Goal: Task Accomplishment & Management: Use online tool/utility

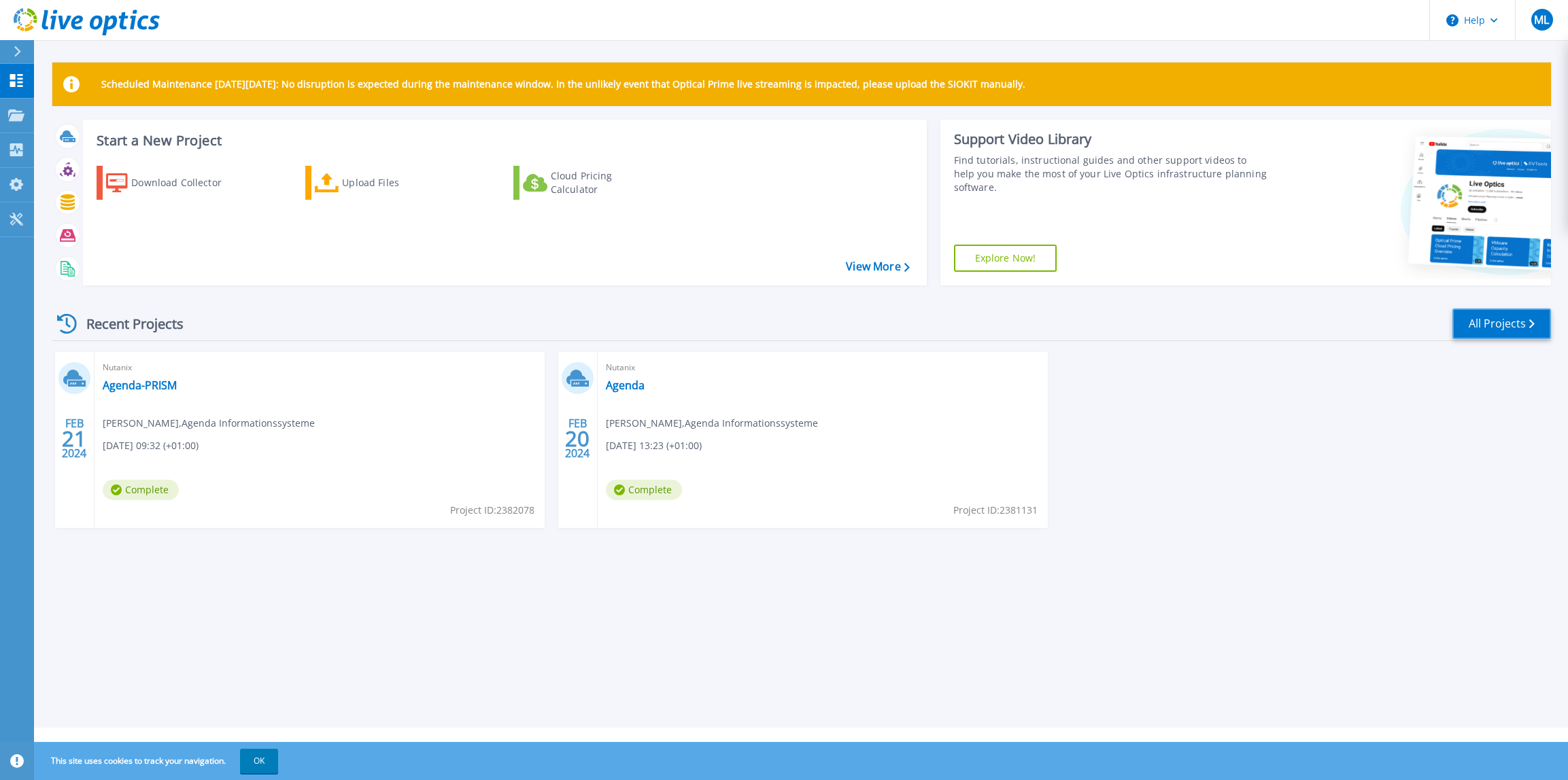
click at [1488, 329] on link "All Projects" at bounding box center [1501, 324] width 98 height 31
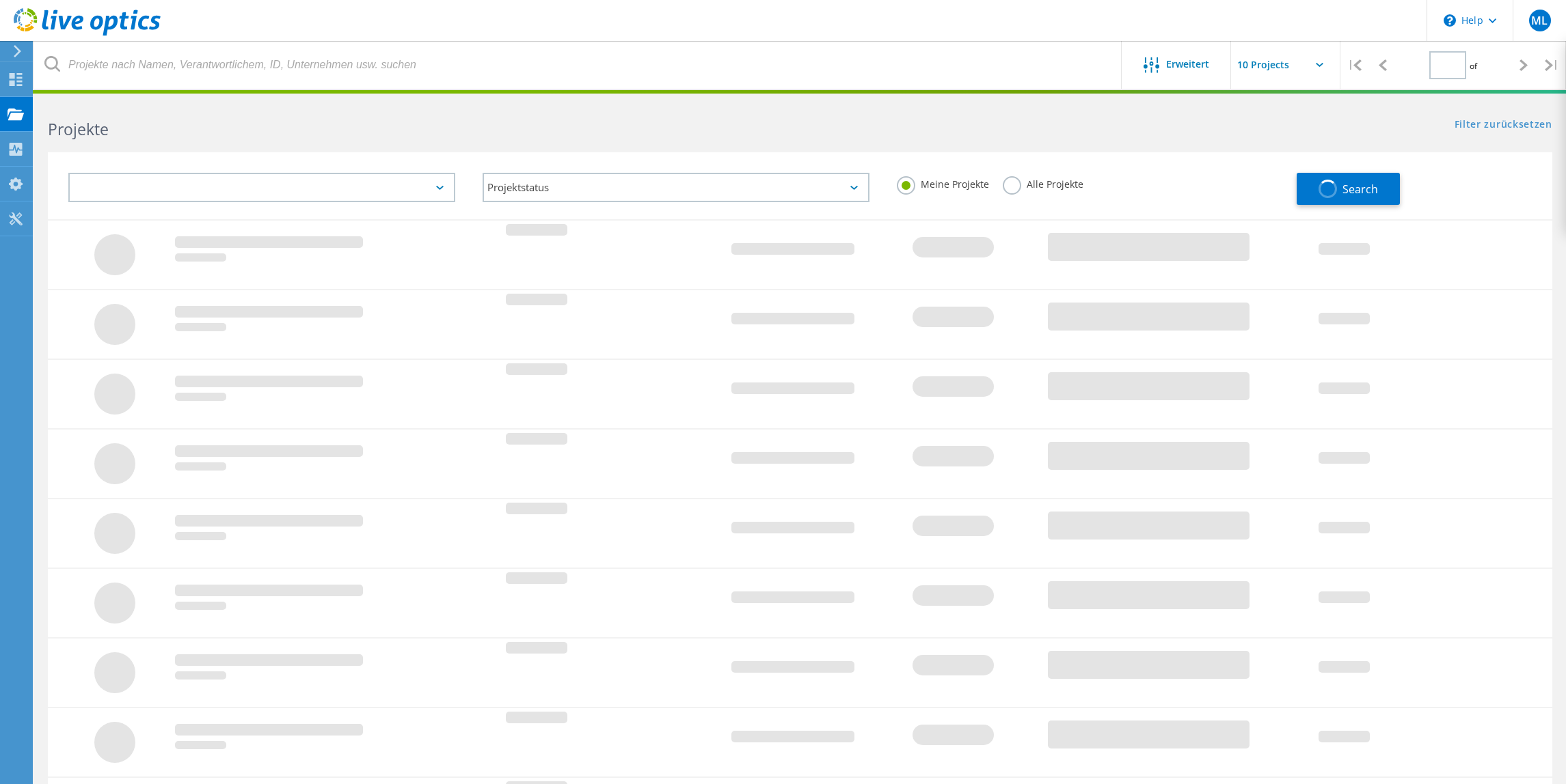
type input "1"
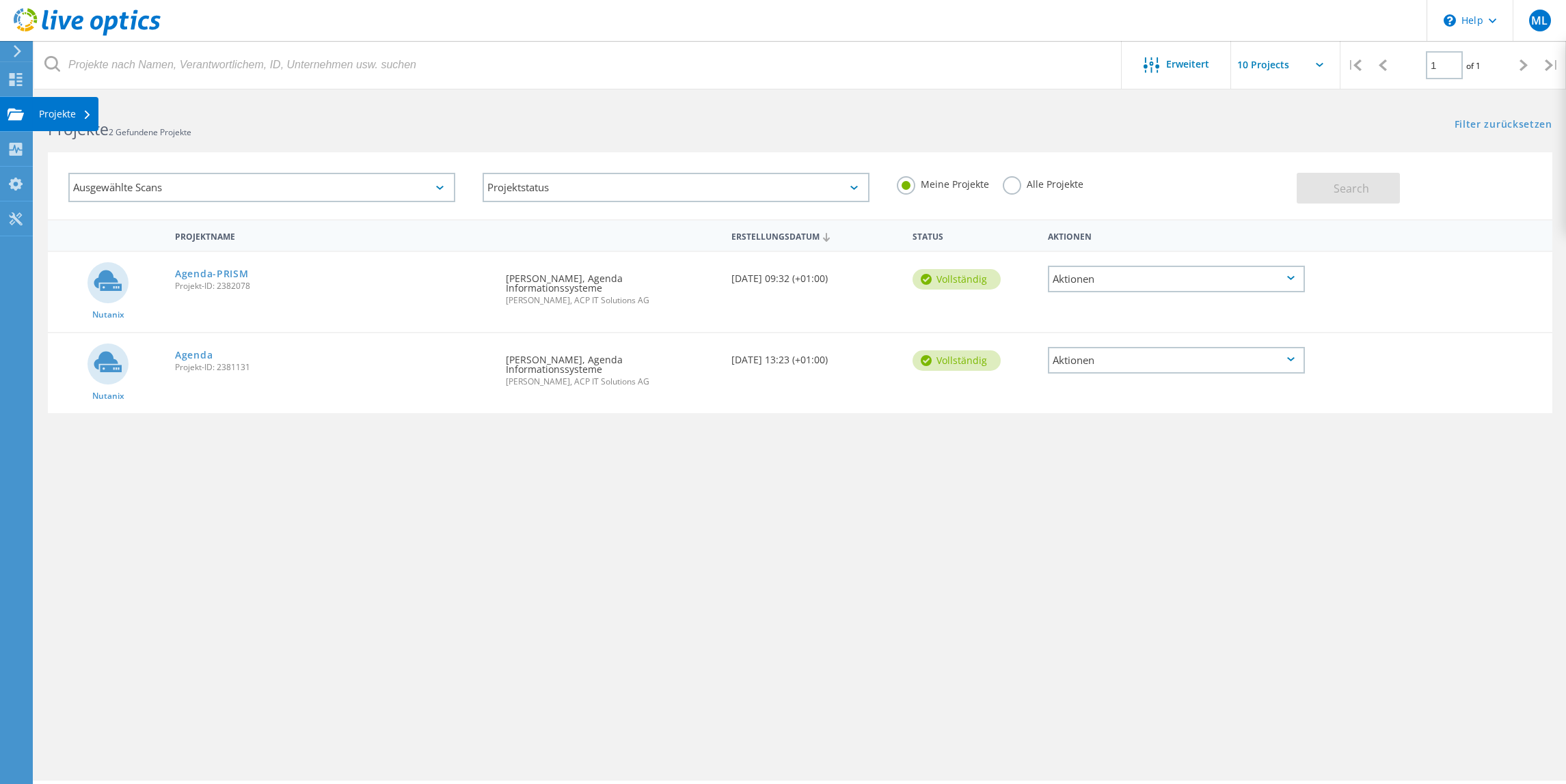
click at [22, 108] on icon at bounding box center [15, 114] width 16 height 13
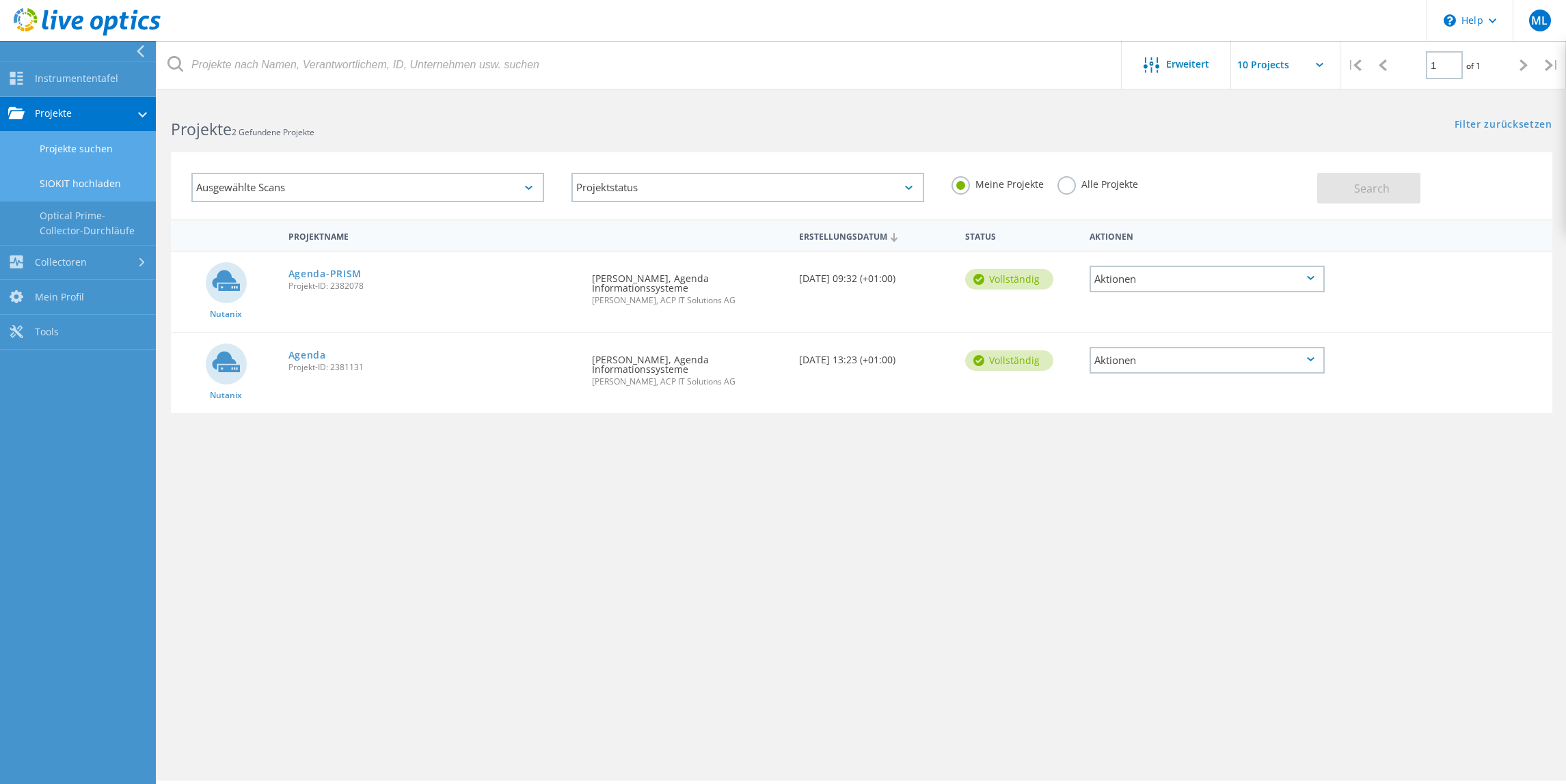
click at [102, 185] on link "SIOKIT hochladen" at bounding box center [78, 184] width 156 height 35
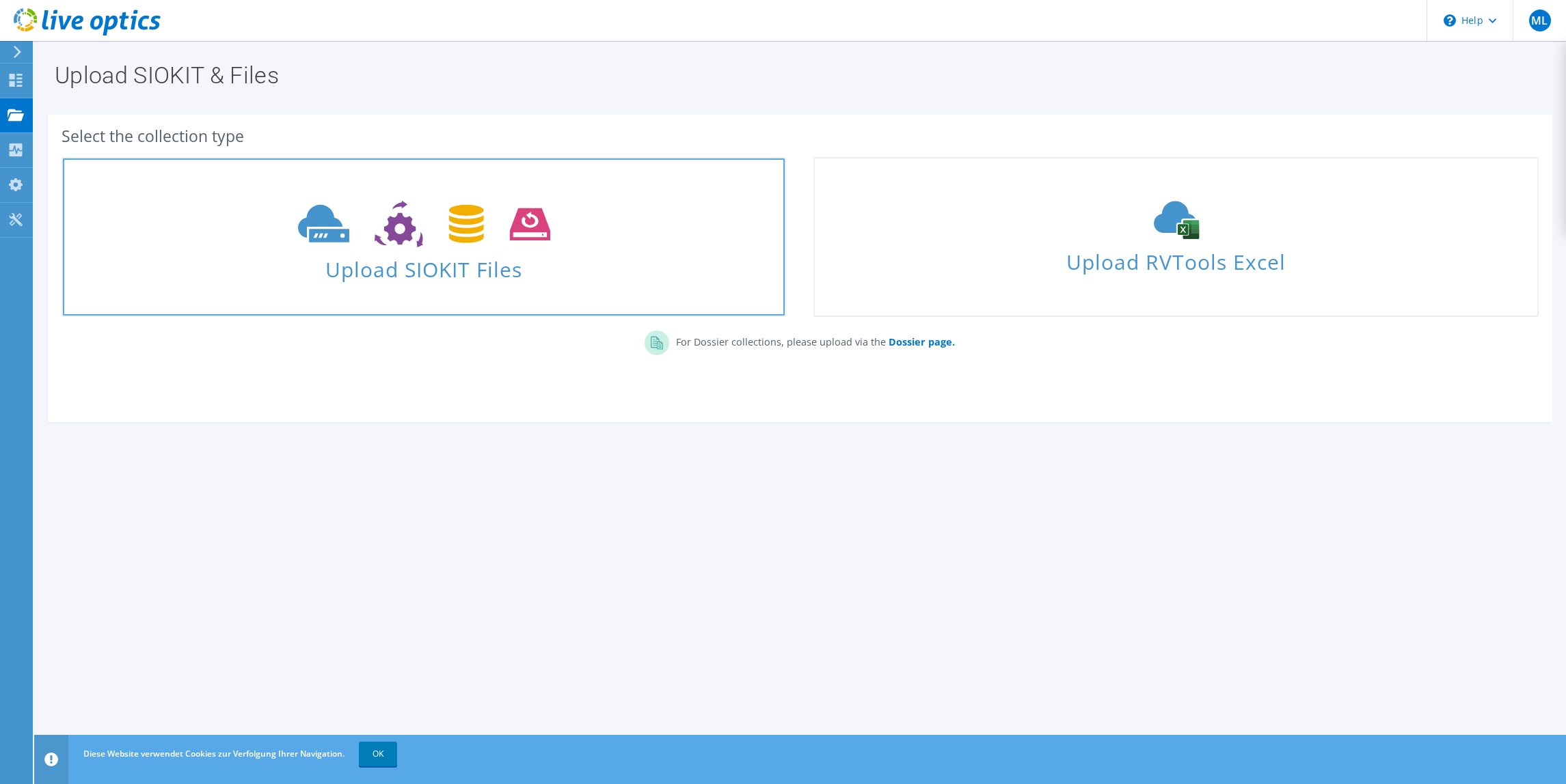
click at [592, 268] on span "Upload SIOKIT Files" at bounding box center [423, 265] width 722 height 29
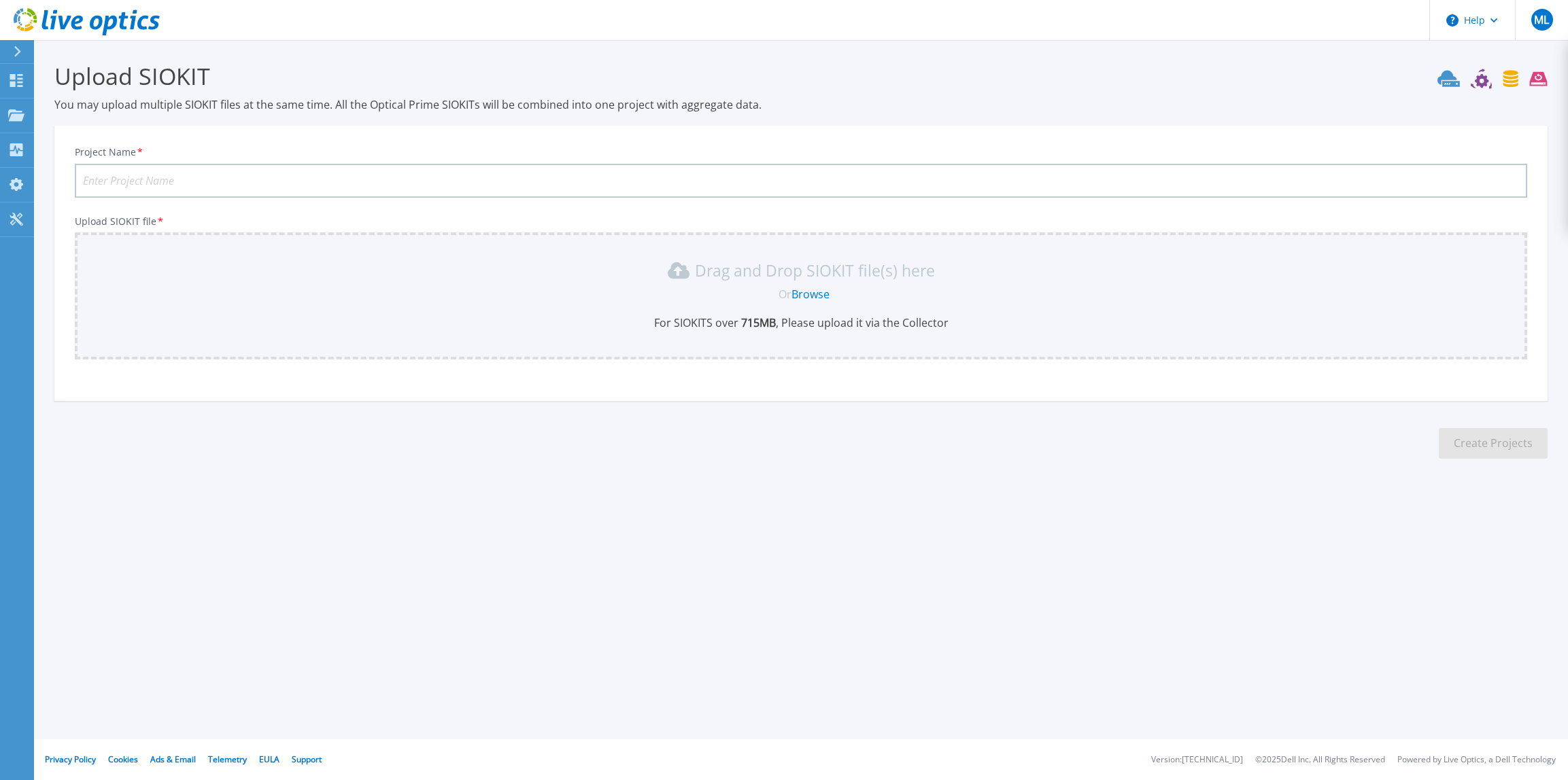
click at [376, 288] on div "Or Browse" at bounding box center [804, 294] width 1431 height 15
click at [805, 300] on link "Browse" at bounding box center [810, 294] width 38 height 15
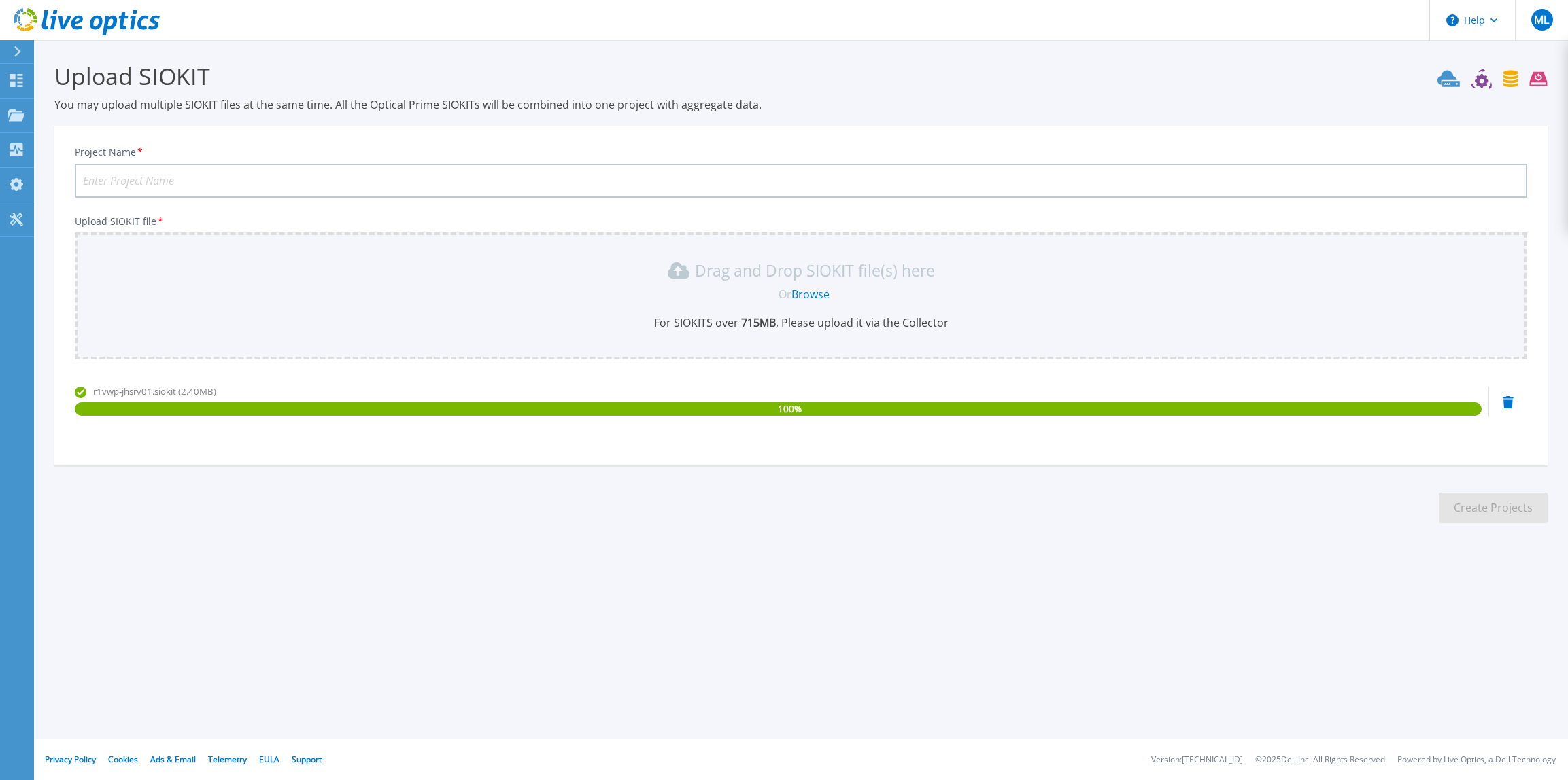
click at [168, 182] on input "Project Name *" at bounding box center [801, 181] width 1452 height 34
click at [172, 184] on input "Project Name *" at bounding box center [801, 181] width 1452 height 34
click at [123, 180] on input "Agenda Storage" at bounding box center [801, 181] width 1452 height 34
click at [119, 185] on input "Agenda Storage" at bounding box center [801, 181] width 1452 height 34
type input "Agenda - Storage"
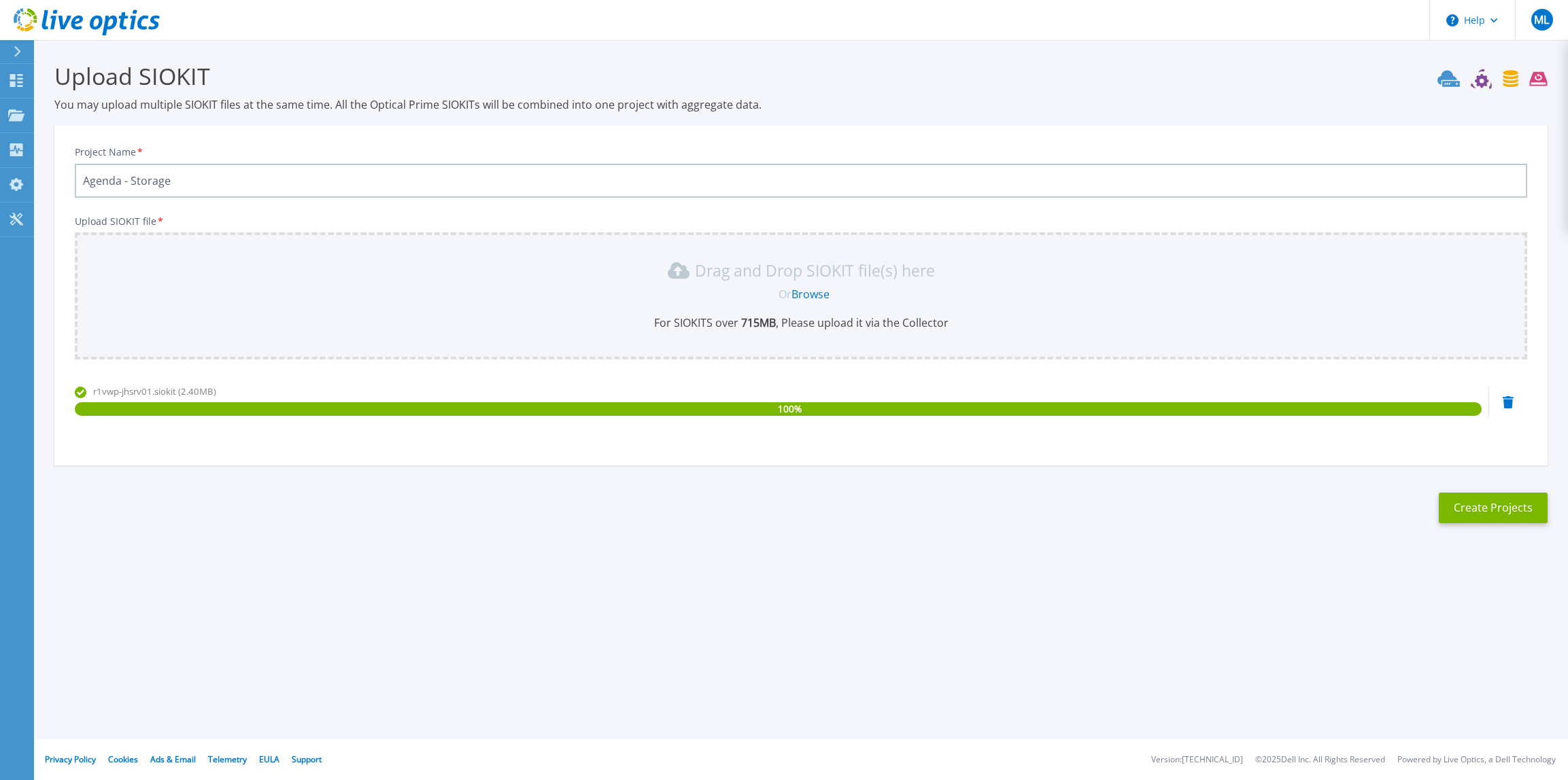
drag, startPoint x: 639, startPoint y: 574, endPoint x: 651, endPoint y: 570, distance: 12.6
click at [644, 573] on div "Upload SIOKIT You may upload multiple SIOKIT files at the same time. All the Op…" at bounding box center [784, 303] width 1568 height 606
click at [1500, 507] on button "Create Projects" at bounding box center [1492, 508] width 108 height 31
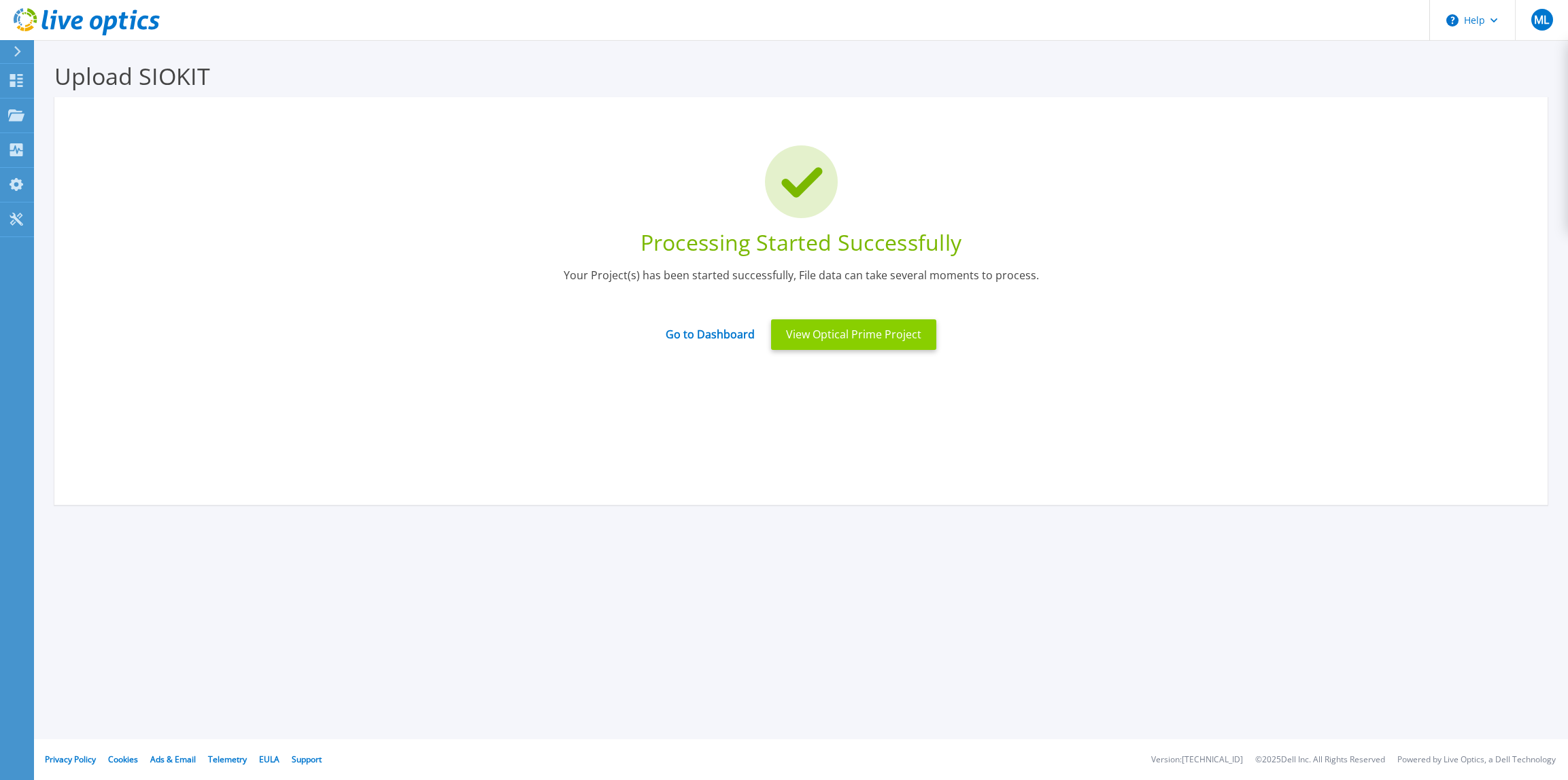
click at [854, 335] on button "View Optical Prime Project" at bounding box center [854, 335] width 166 height 31
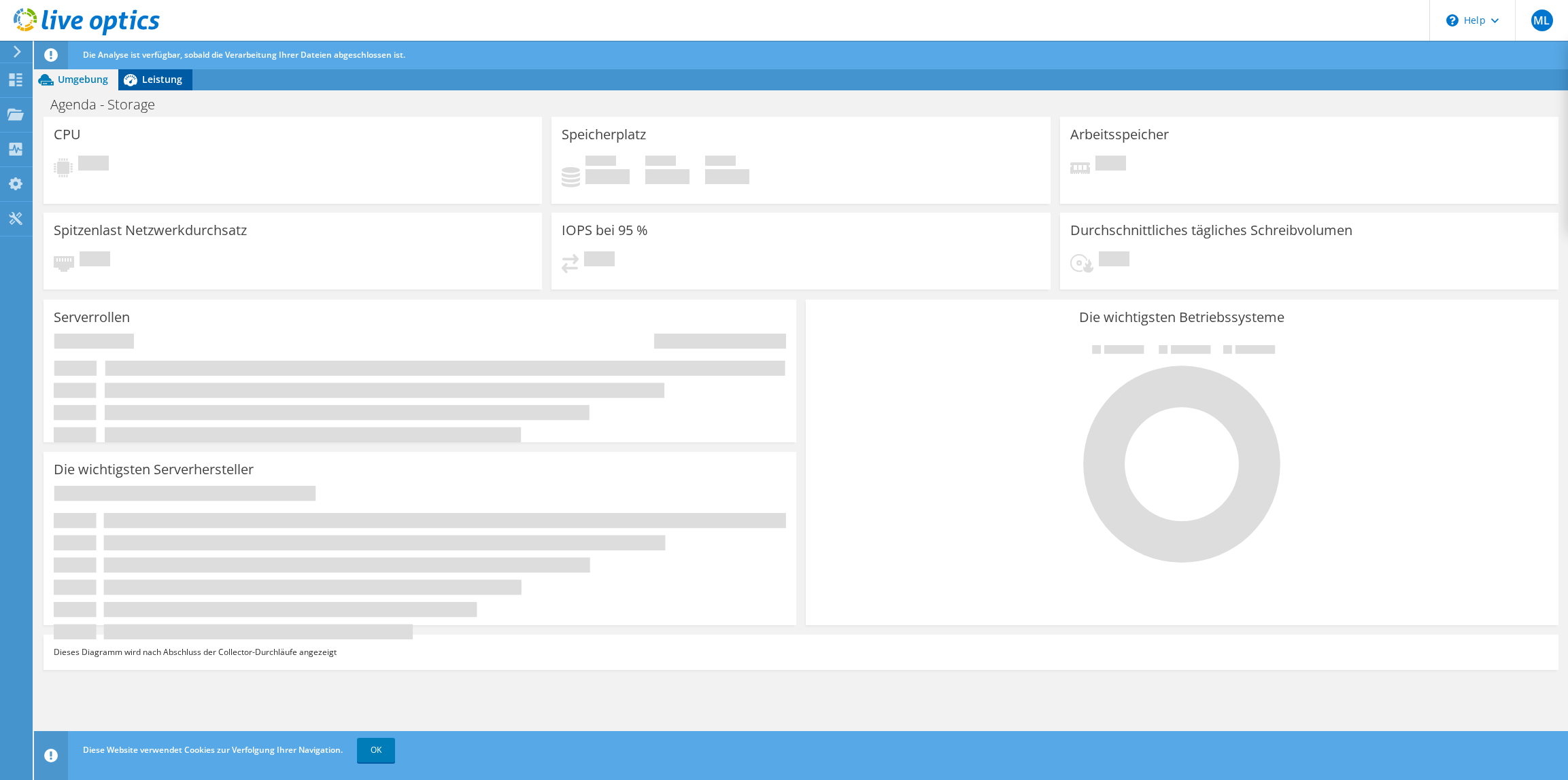
click at [185, 76] on div "Leistung" at bounding box center [155, 79] width 74 height 21
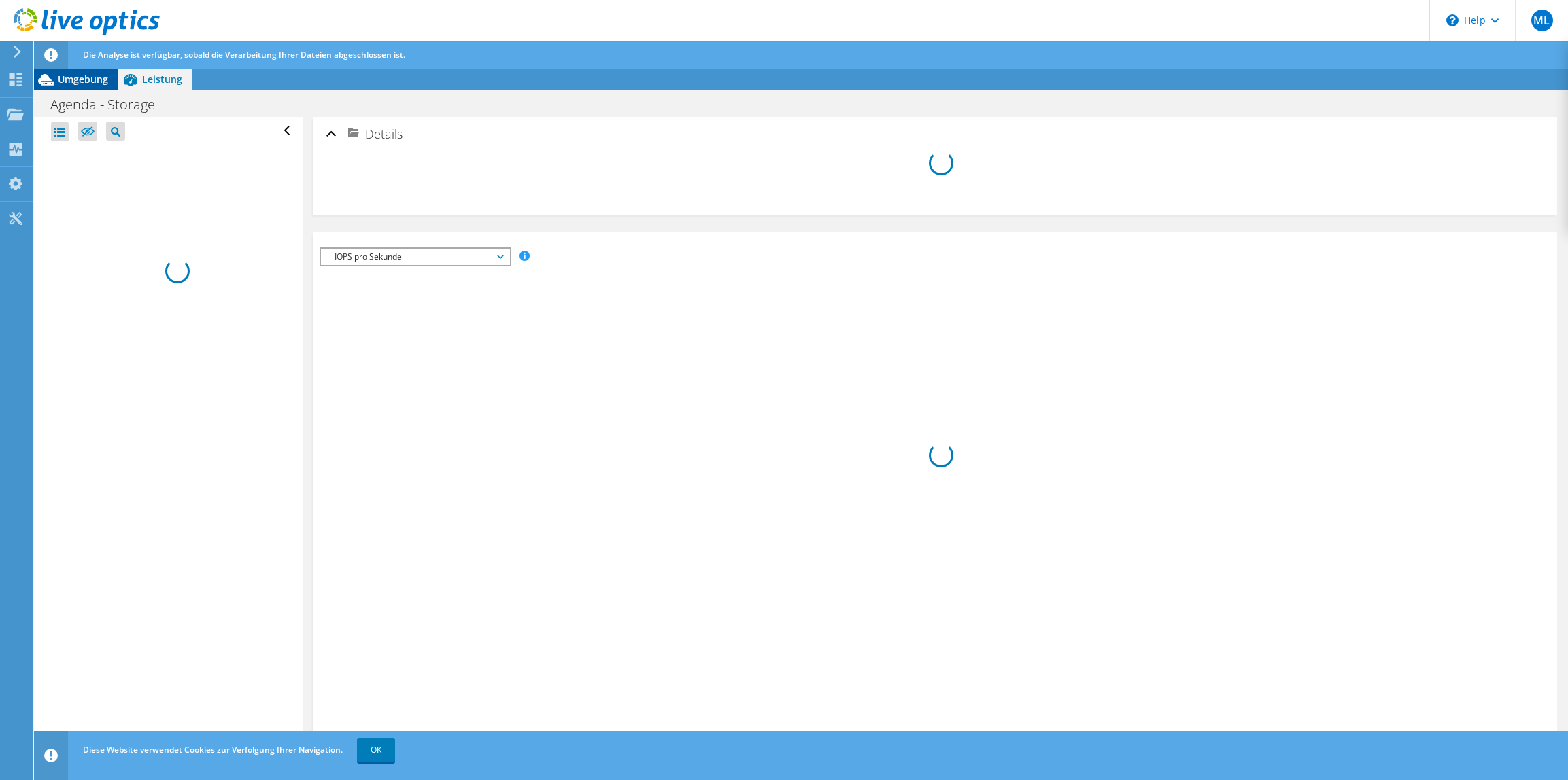
click at [90, 75] on span "Umgebung" at bounding box center [83, 79] width 50 height 13
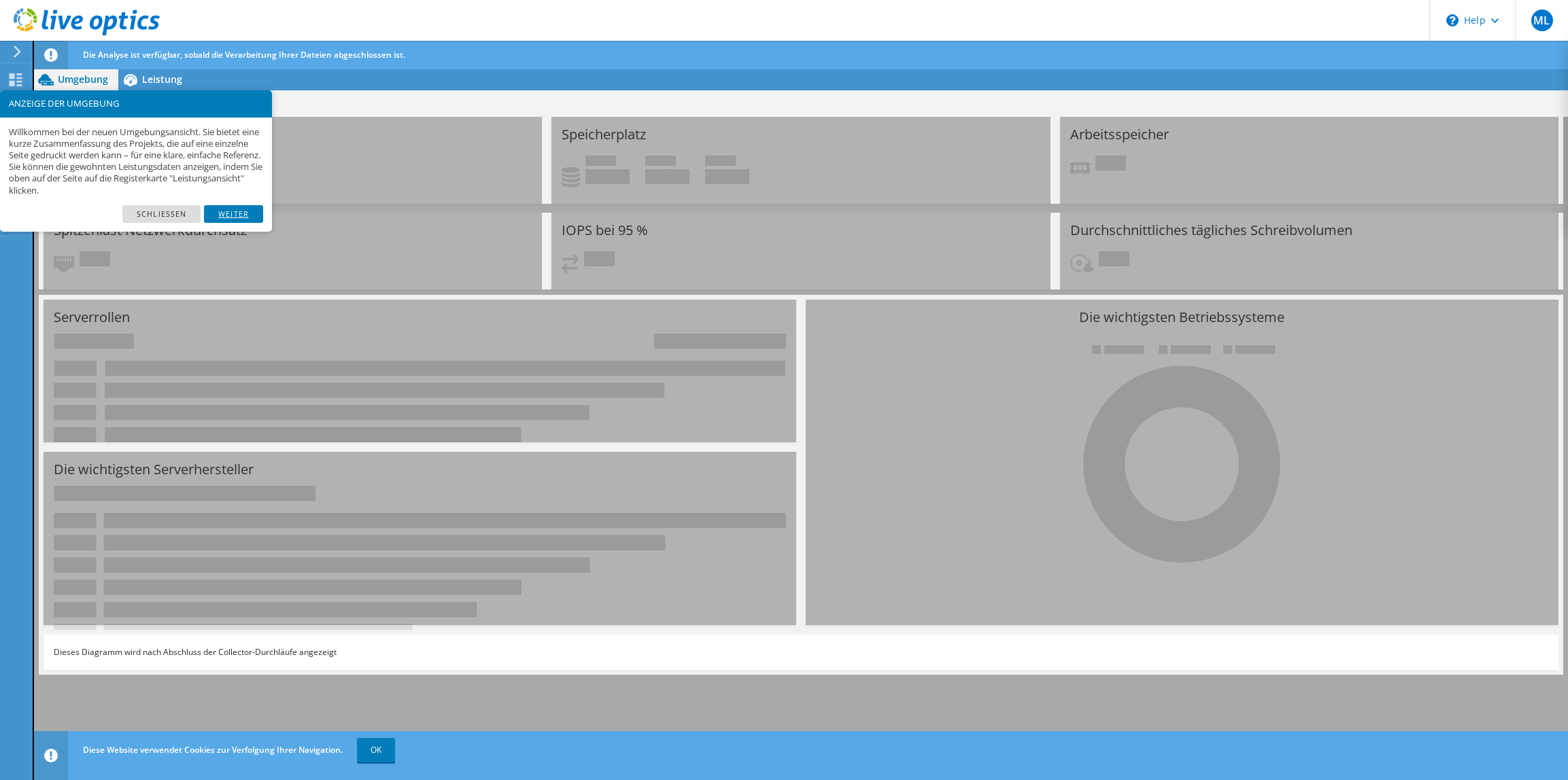
click at [224, 212] on link "Weiter" at bounding box center [233, 214] width 59 height 18
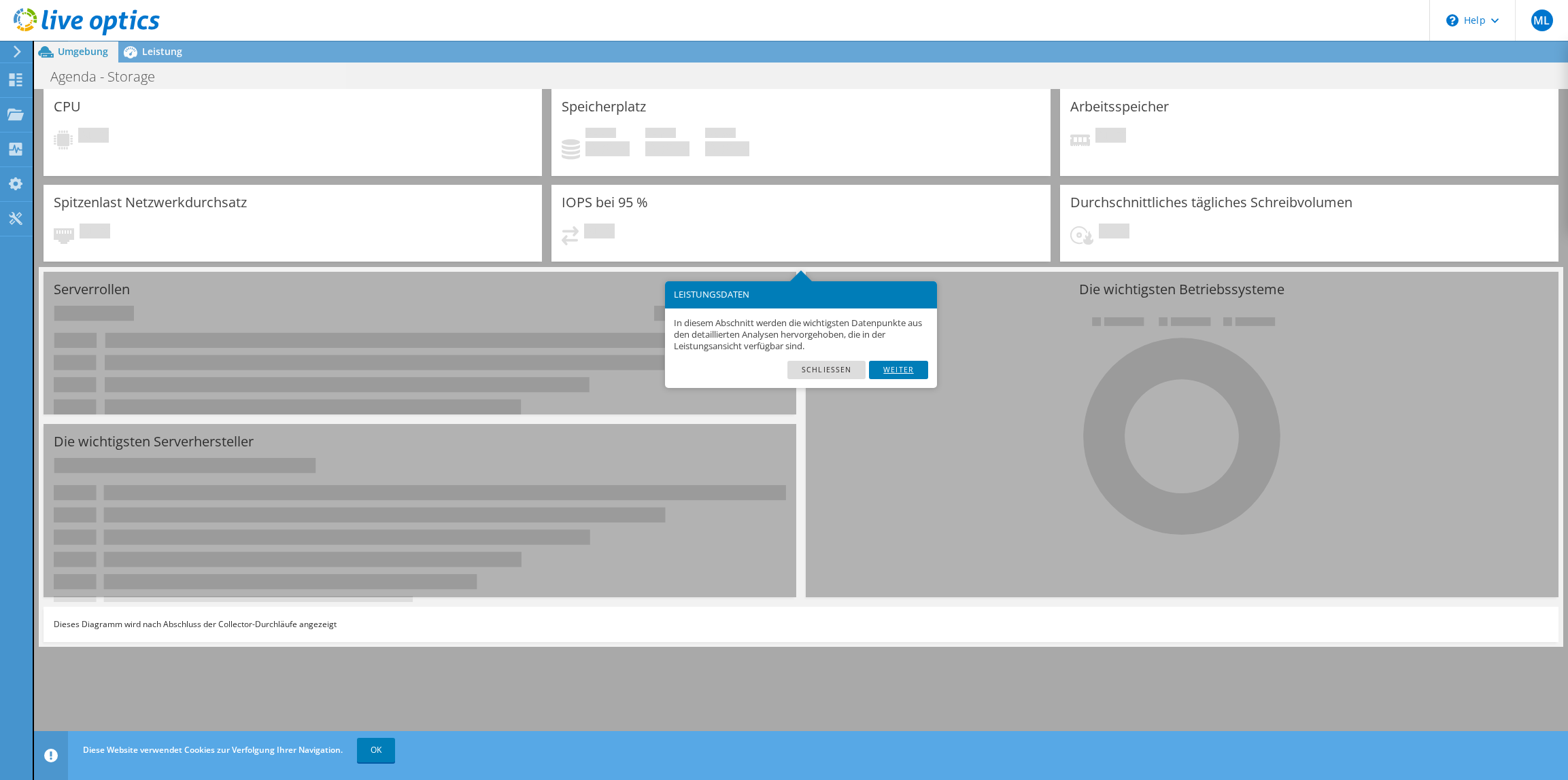
click at [911, 370] on link "Weiter" at bounding box center [898, 370] width 59 height 18
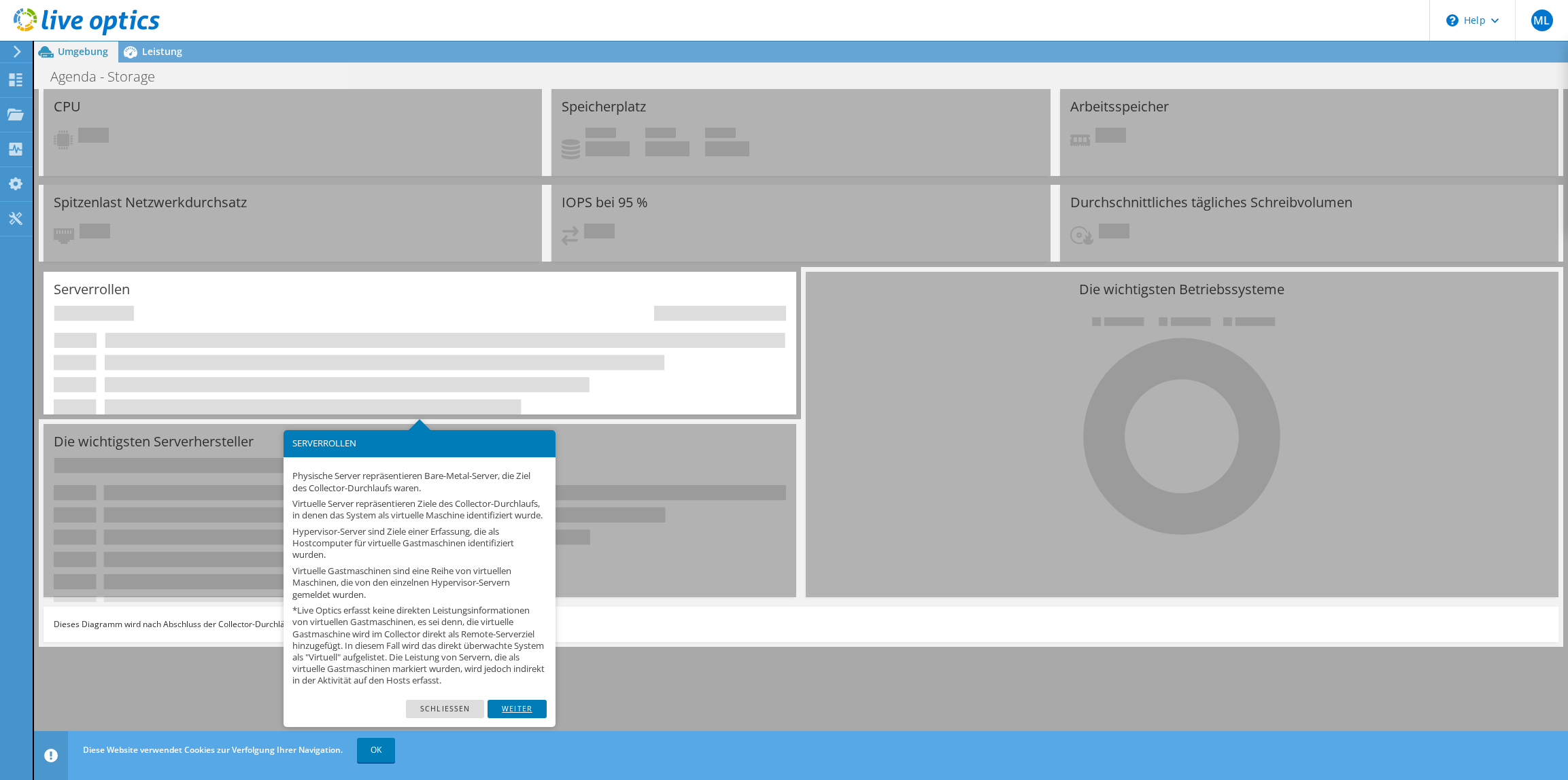
click at [513, 718] on link "Weiter" at bounding box center [516, 708] width 59 height 18
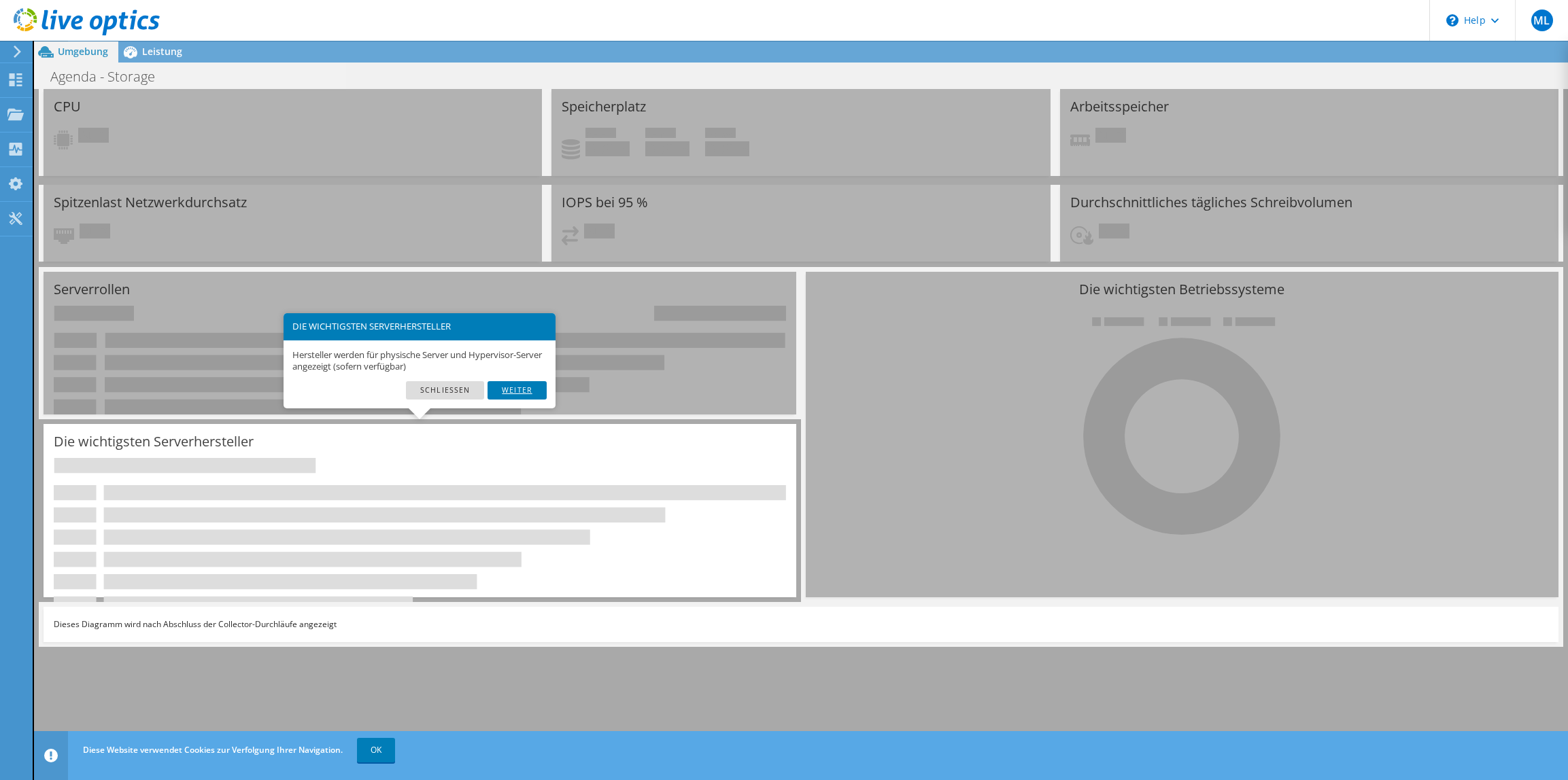
click at [536, 391] on link "Weiter" at bounding box center [516, 390] width 59 height 18
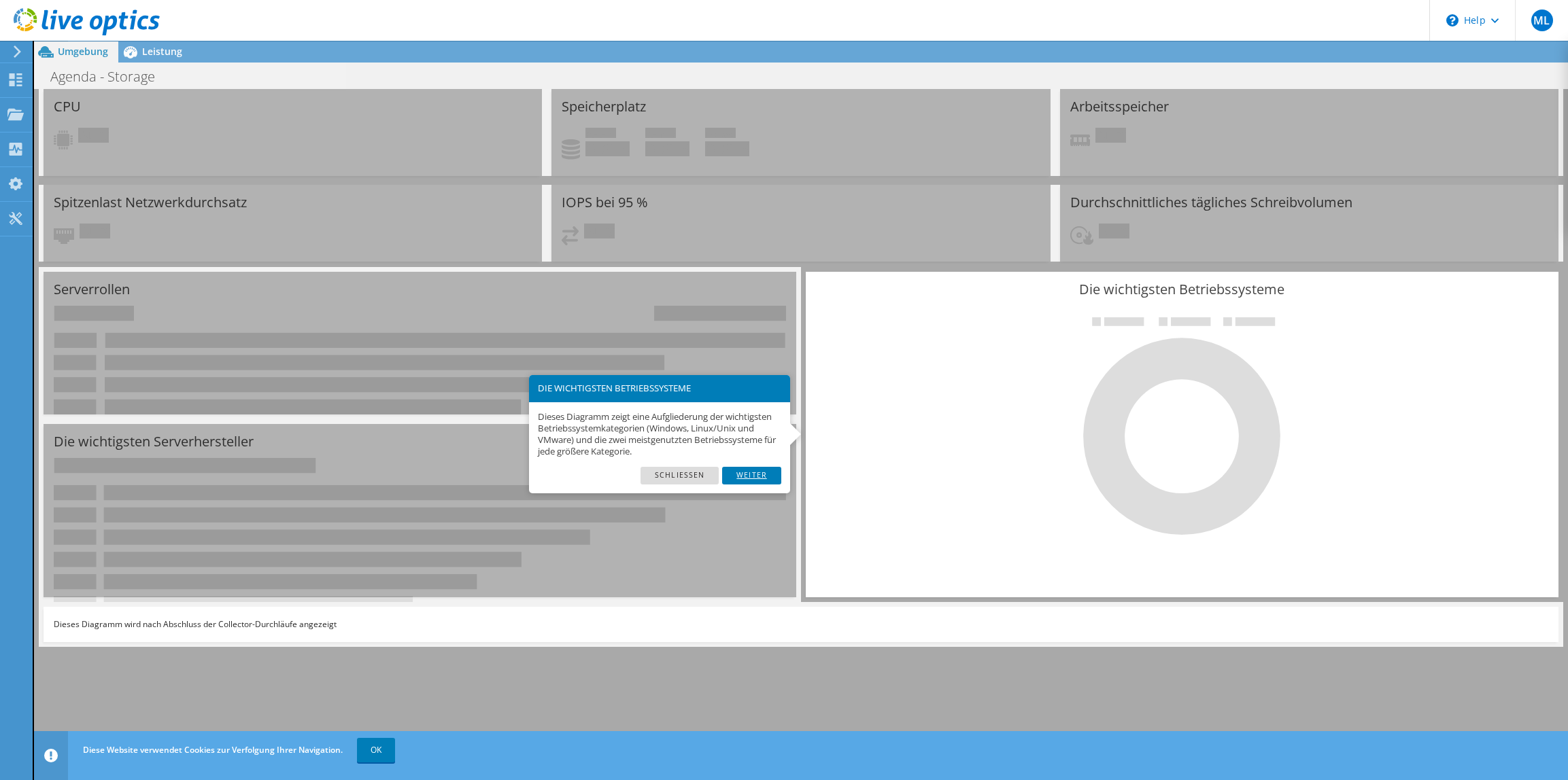
click at [761, 474] on link "Weiter" at bounding box center [751, 475] width 59 height 18
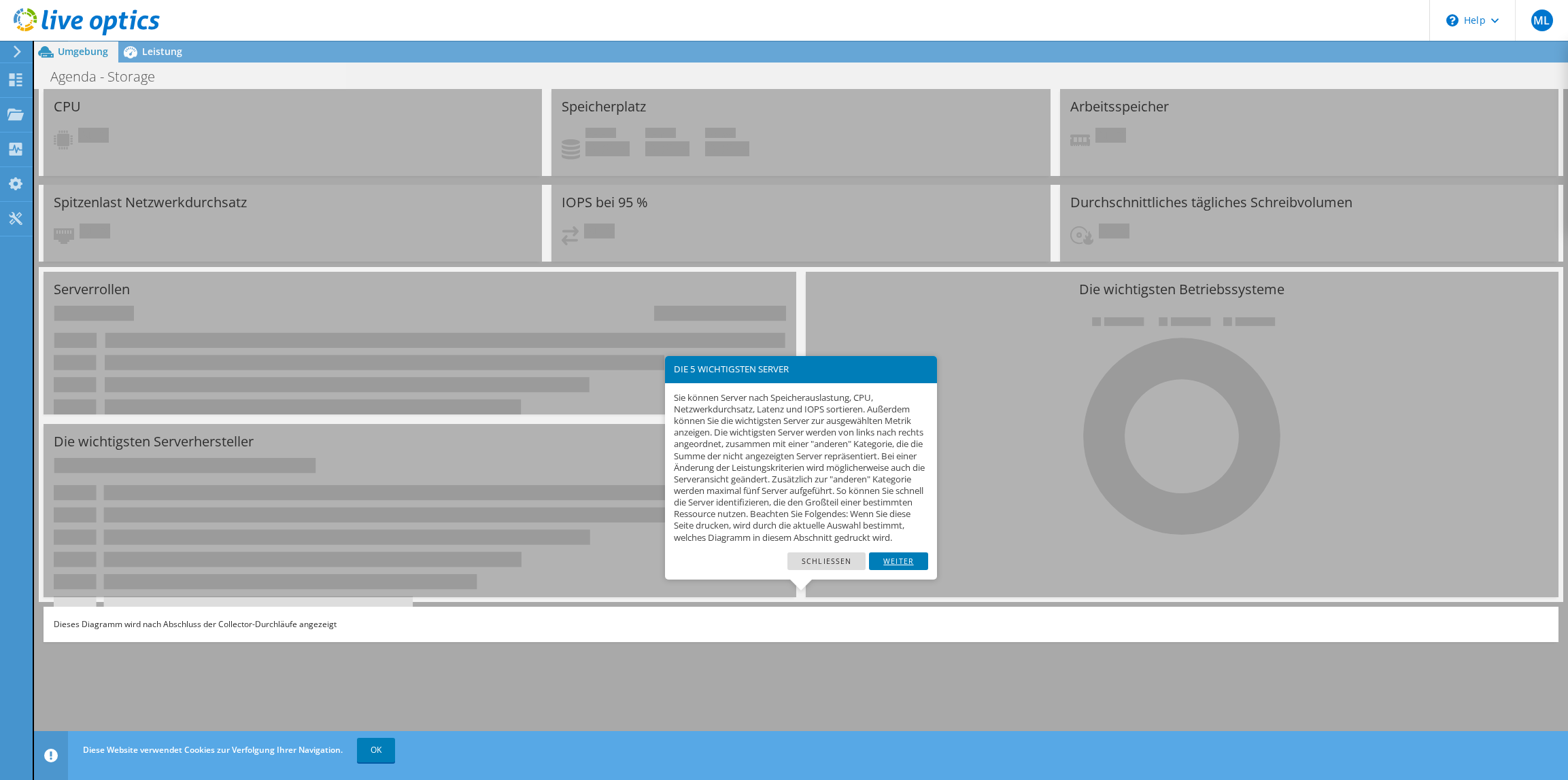
click at [905, 570] on link "Weiter" at bounding box center [898, 562] width 59 height 18
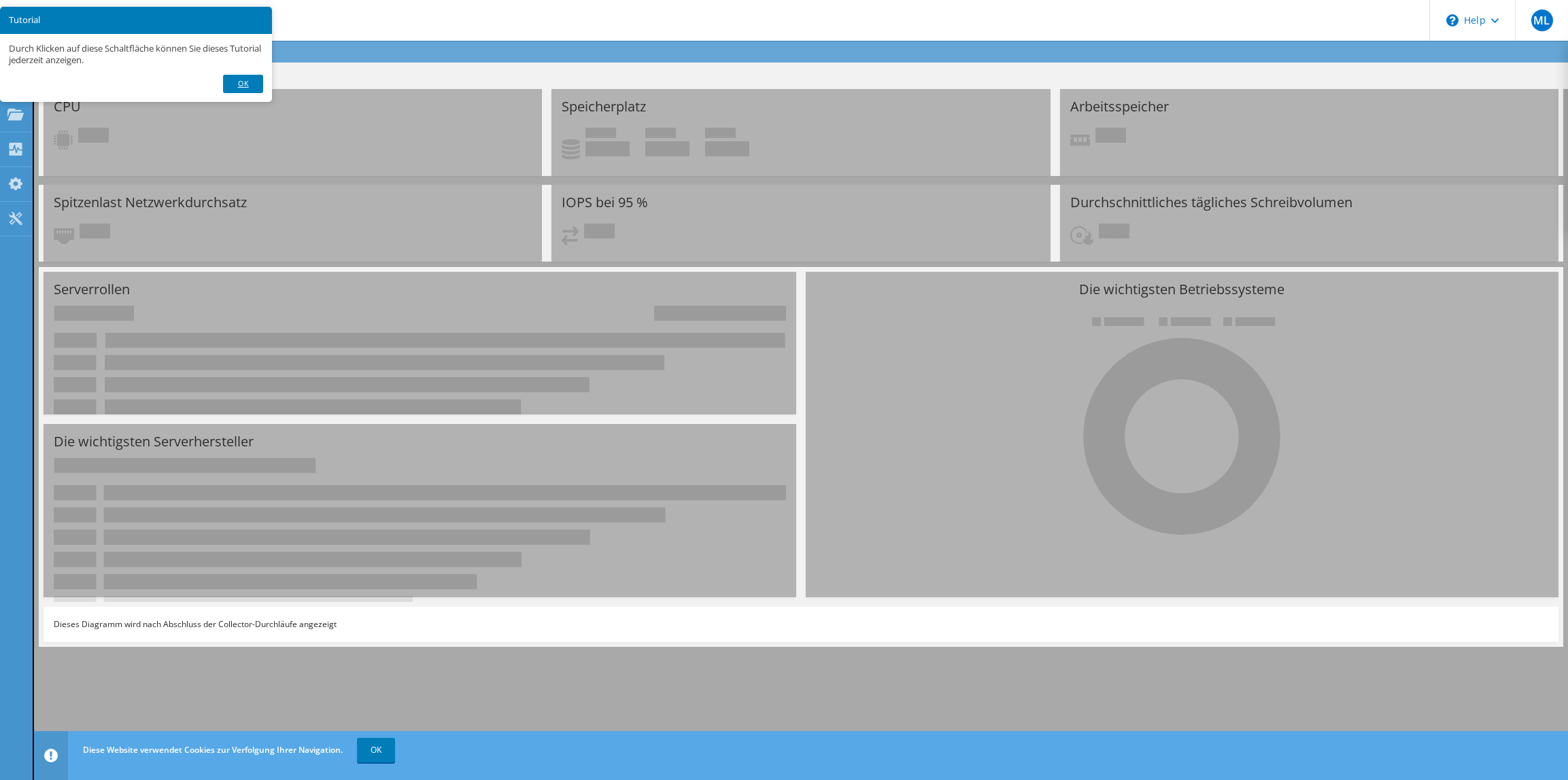
click at [239, 82] on link "Ok" at bounding box center [242, 84] width 39 height 18
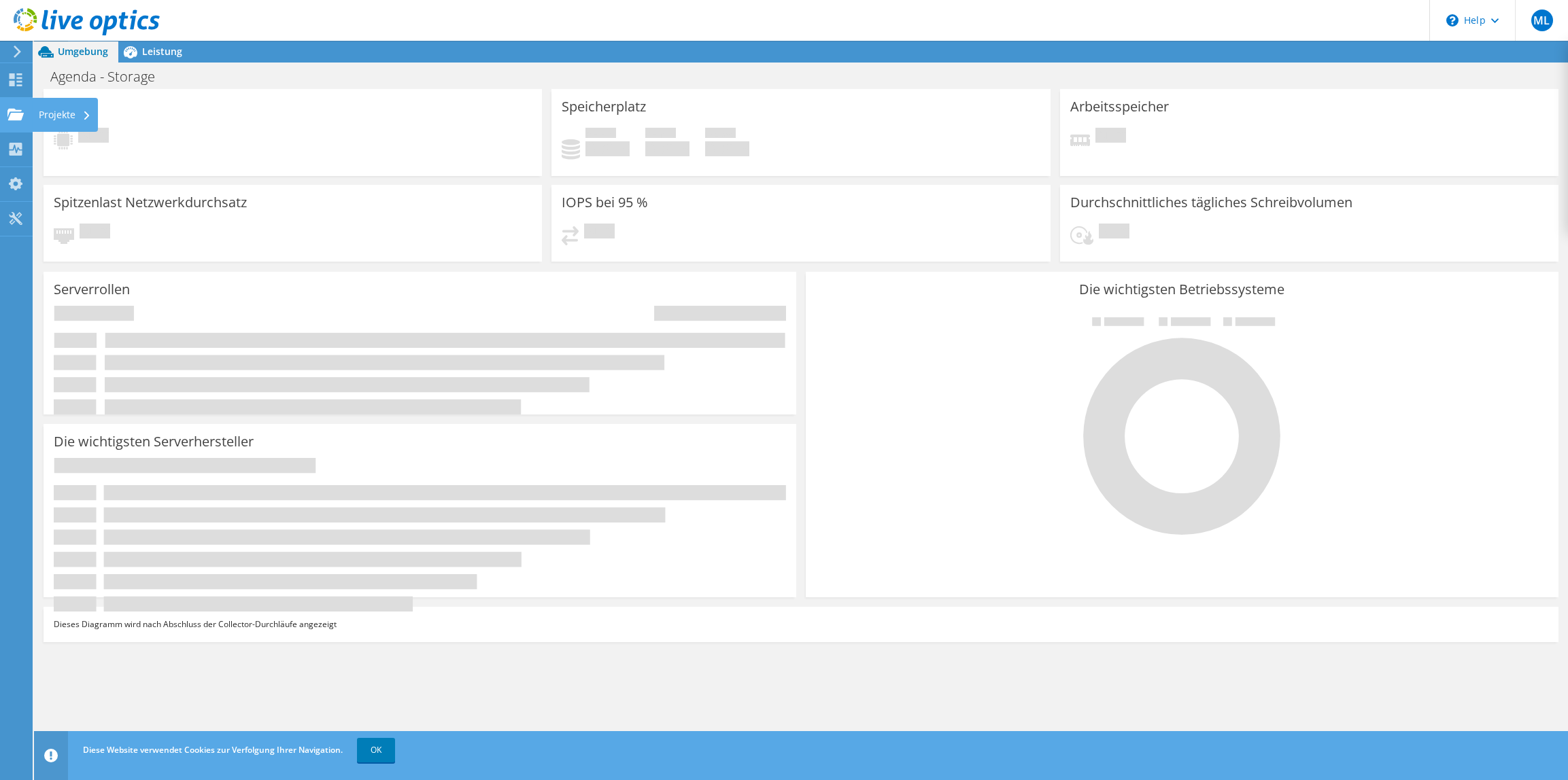
click at [13, 113] on use at bounding box center [15, 114] width 16 height 12
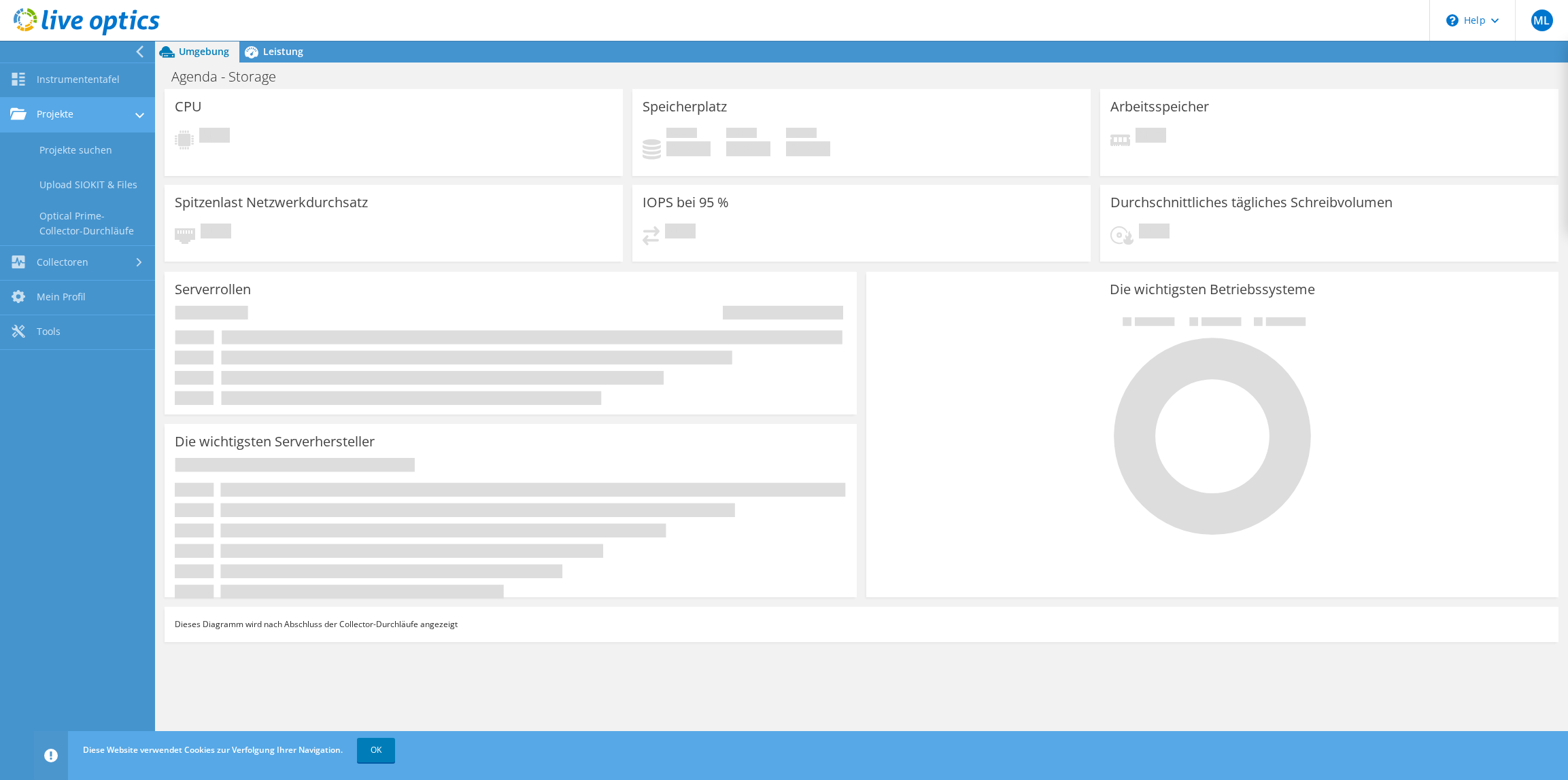
click at [84, 116] on link "Projekte" at bounding box center [78, 115] width 155 height 35
click at [84, 115] on link "Projekte" at bounding box center [78, 115] width 155 height 35
click at [70, 79] on link "Instrumententafel" at bounding box center [78, 80] width 155 height 35
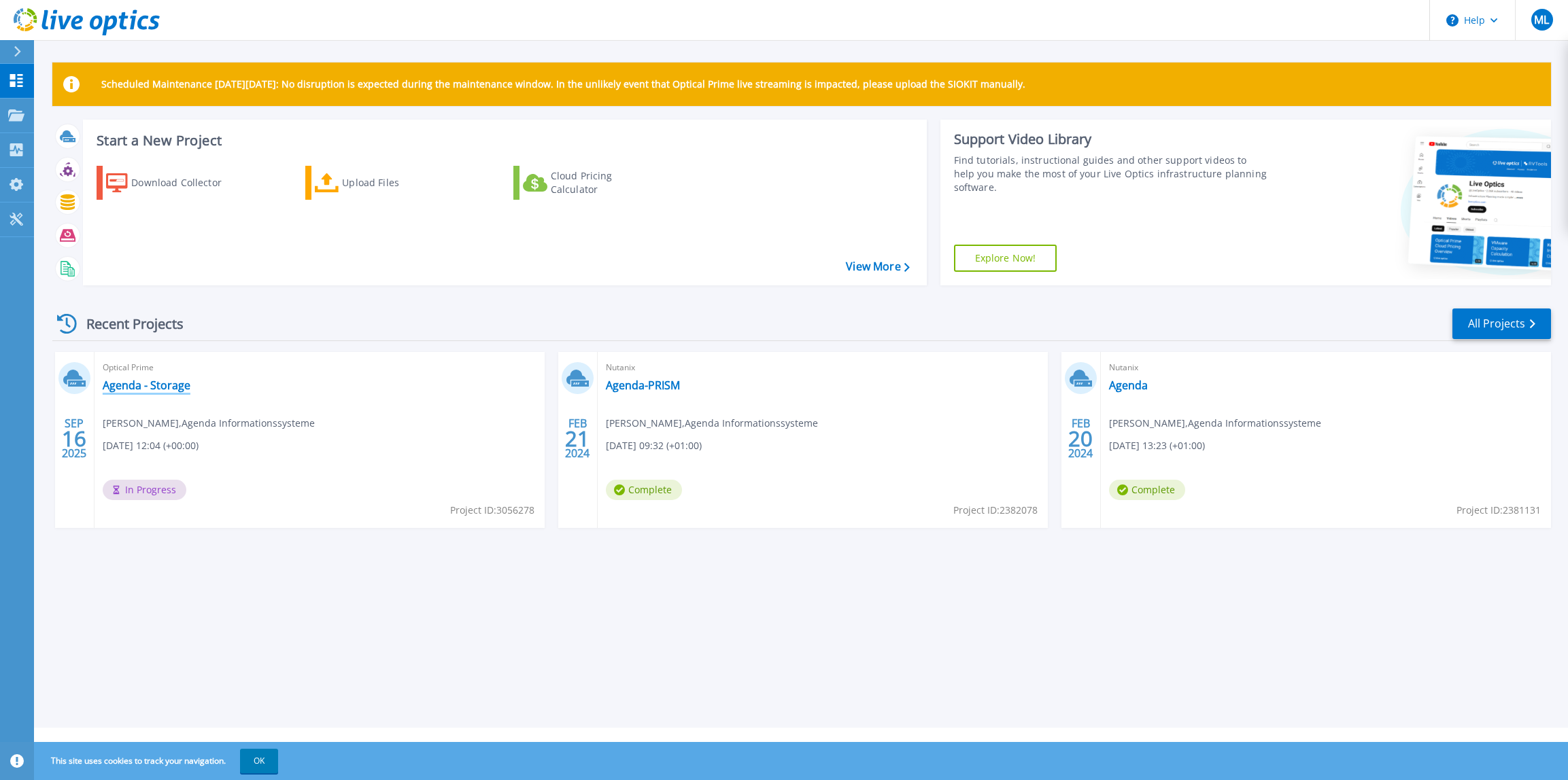
click at [157, 383] on link "Agenda - Storage" at bounding box center [146, 386] width 88 height 14
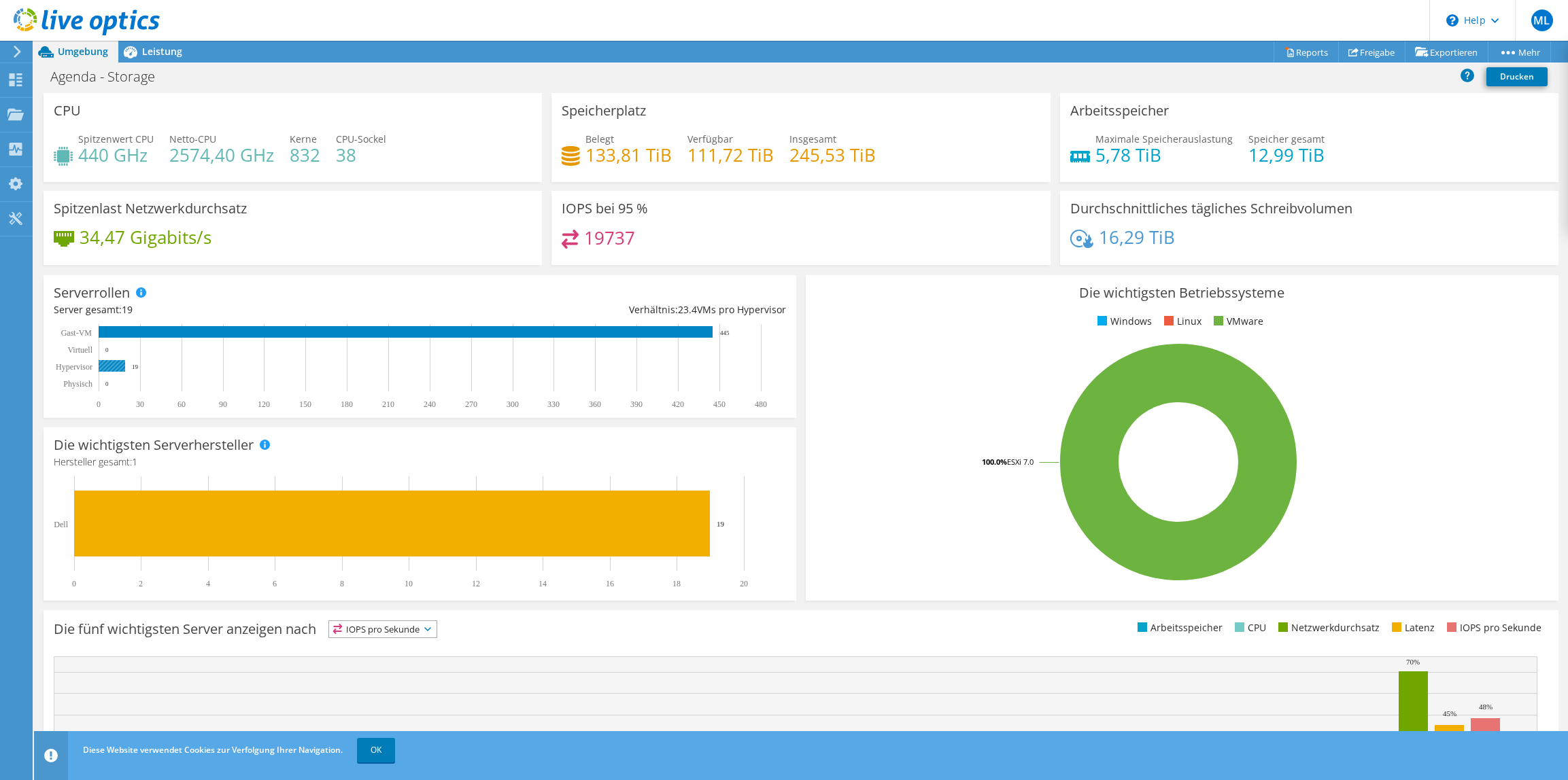
click at [112, 365] on rect at bounding box center [111, 366] width 26 height 12
click at [993, 429] on rect at bounding box center [1178, 462] width 725 height 238
click at [151, 49] on span "Leistung" at bounding box center [161, 51] width 40 height 13
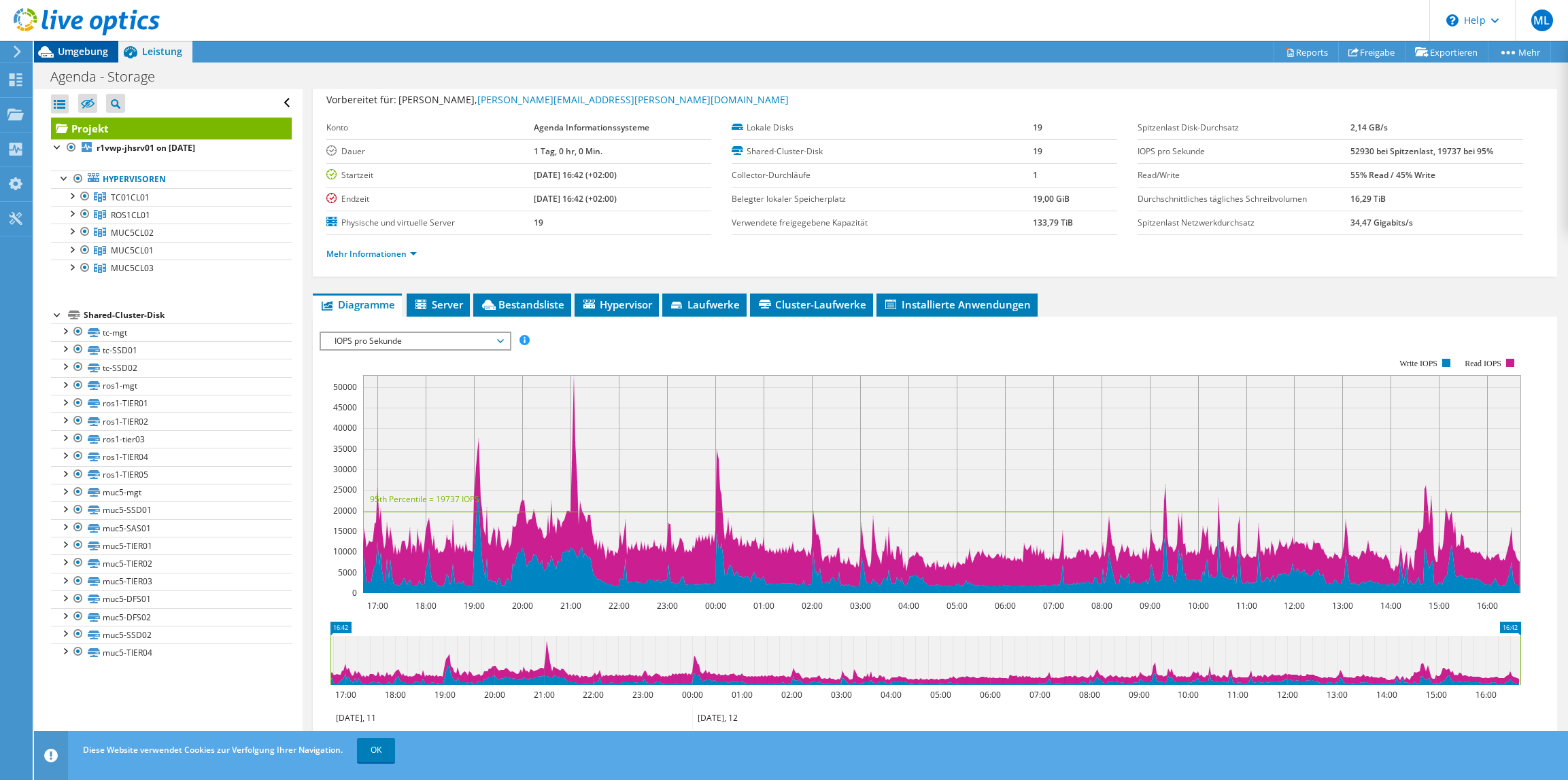
click at [85, 57] on span "Umgebung" at bounding box center [83, 51] width 50 height 13
